Goal: Task Accomplishment & Management: Use online tool/utility

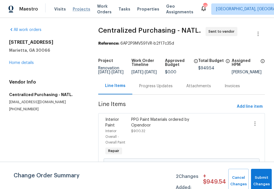
click at [74, 8] on span "Projects" at bounding box center [82, 9] width 18 height 6
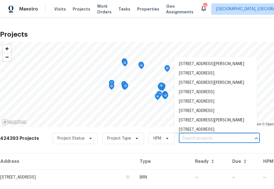
click at [190, 139] on input "text" at bounding box center [211, 138] width 65 height 9
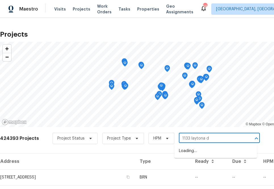
type input "1133 laytona dr"
click at [187, 148] on li "[STREET_ADDRESS][PERSON_NAME]" at bounding box center [215, 150] width 83 height 9
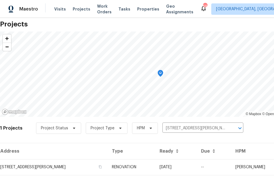
scroll to position [14, 0]
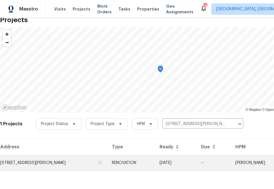
click at [38, 156] on td "[STREET_ADDRESS][PERSON_NAME]" at bounding box center [53, 163] width 107 height 16
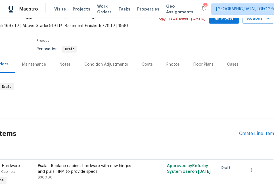
scroll to position [3, 47]
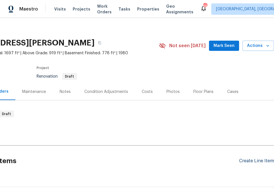
click at [250, 163] on div "Create Line Item" at bounding box center [256, 160] width 35 height 5
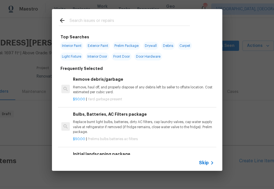
click at [197, 159] on div "Skip" at bounding box center [137, 163] width 170 height 16
click at [203, 164] on span "Skip" at bounding box center [204, 163] width 10 height 6
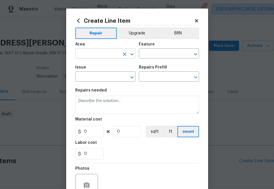
click at [90, 54] on input "text" at bounding box center [97, 54] width 44 height 9
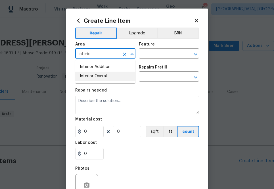
click at [87, 81] on ul "Interior Addition Interior Overall" at bounding box center [105, 71] width 60 height 23
click at [89, 77] on li "Interior Overall" at bounding box center [105, 76] width 60 height 9
type input "Interior Overall"
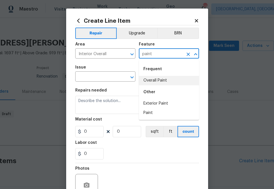
click at [151, 80] on li "Overall Paint" at bounding box center [169, 80] width 60 height 9
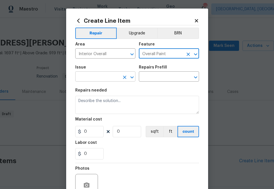
type input "Overall Paint"
click at [100, 80] on input "text" at bounding box center [97, 77] width 44 height 9
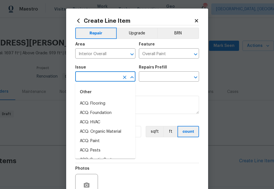
type input "o"
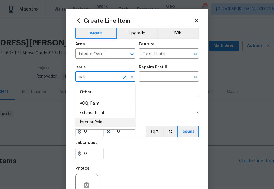
click at [117, 123] on li "Interior Paint" at bounding box center [105, 122] width 60 height 9
type input "Interior Paint"
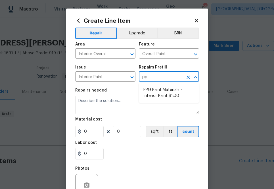
type input "ppg"
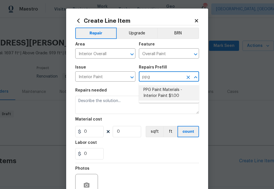
click at [149, 95] on li "PPG Paint Materials - Interior Paint $1.00" at bounding box center [169, 92] width 60 height 15
type input "PPG Paint Materials - Interior Paint $1.00"
type textarea "PPG Paint Materials ordered by Opendoor"
type input "1"
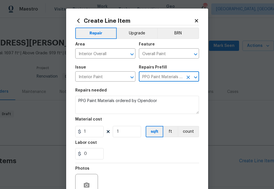
type input "PPG Paint Materials - Interior Paint $1.00"
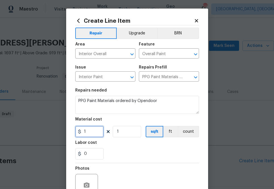
click at [88, 135] on input "1" at bounding box center [89, 131] width 28 height 11
paste input "text"
click at [86, 131] on input "1" at bounding box center [89, 131] width 28 height 11
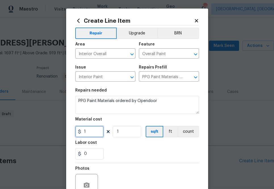
paste input "412.26"
type input "412.26"
click at [130, 115] on section "Repairs needed PPG Paint Materials ordered by Opendoor Material cost 412.26 1 s…" at bounding box center [137, 124] width 124 height 78
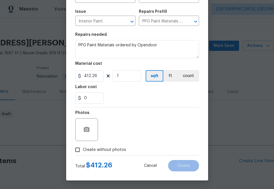
click at [110, 160] on div "Total $ 412.26 Cancel Create" at bounding box center [137, 163] width 124 height 16
click at [112, 151] on span "Create without photos" at bounding box center [104, 150] width 43 height 6
click at [83, 151] on input "Create without photos" at bounding box center [77, 149] width 11 height 11
checkbox input "true"
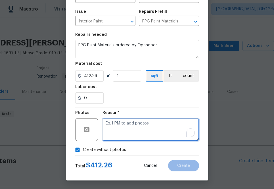
click at [127, 135] on textarea "To enrich screen reader interactions, please activate Accessibility in Grammarl…" at bounding box center [150, 129] width 97 height 23
type textarea "na"
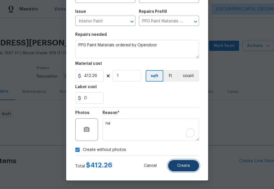
click at [175, 162] on button "Create" at bounding box center [183, 165] width 31 height 11
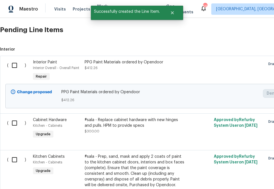
scroll to position [137, 0]
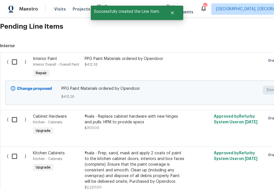
click at [15, 64] on input "checkbox" at bounding box center [17, 62] width 16 height 12
checkbox input "true"
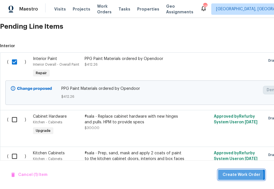
click at [240, 175] on span "Create Work Order" at bounding box center [242, 174] width 38 height 7
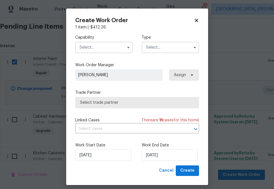
click at [99, 54] on div "Capability Type" at bounding box center [137, 44] width 124 height 28
click at [99, 50] on input "text" at bounding box center [103, 47] width 57 height 11
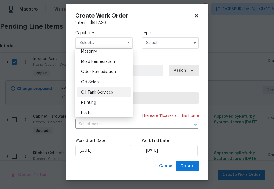
scroll to position [430, 0]
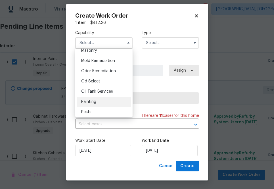
click at [97, 100] on div "Painting" at bounding box center [104, 102] width 55 height 10
type input "Painting"
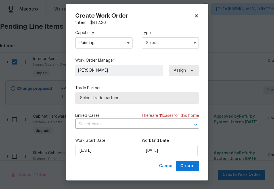
click at [167, 43] on input "text" at bounding box center [170, 42] width 57 height 11
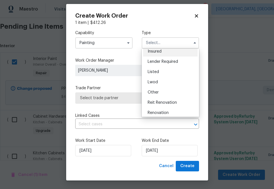
scroll to position [68, 0]
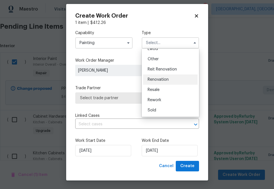
click at [158, 80] on span "Renovation" at bounding box center [158, 79] width 21 height 4
type input "Renovation"
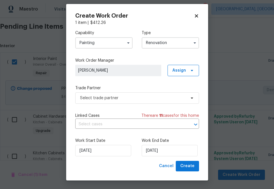
scroll to position [0, 0]
click at [175, 68] on span "Assign" at bounding box center [179, 71] width 14 height 6
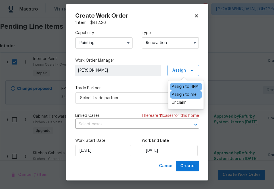
click at [175, 97] on div "Assign to me" at bounding box center [184, 95] width 25 height 6
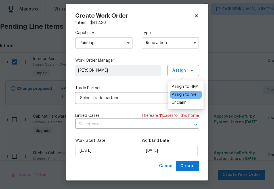
click at [136, 101] on span "Select trade partner" at bounding box center [137, 97] width 124 height 11
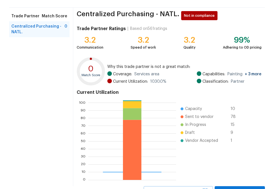
scroll to position [61, 0]
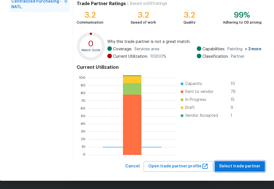
click at [237, 169] on span "Select trade partner" at bounding box center [239, 166] width 41 height 7
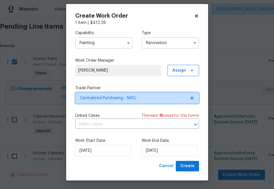
scroll to position [0, 0]
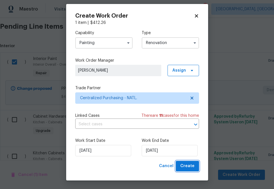
click at [185, 162] on span "Create" at bounding box center [187, 165] width 14 height 7
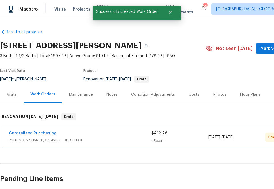
click at [37, 131] on span "Centralized Purchasing" at bounding box center [33, 133] width 48 height 6
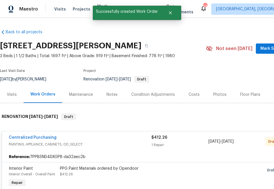
click at [47, 135] on span "Centralized Purchasing" at bounding box center [33, 138] width 48 height 6
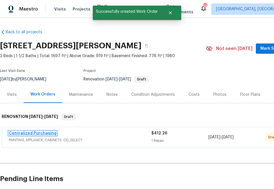
click at [33, 132] on link "Centralized Purchasing" at bounding box center [33, 133] width 48 height 4
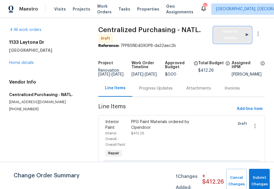
click at [226, 39] on span "Send to Vendor" at bounding box center [233, 34] width 32 height 13
